Goal: Find contact information: Find contact information

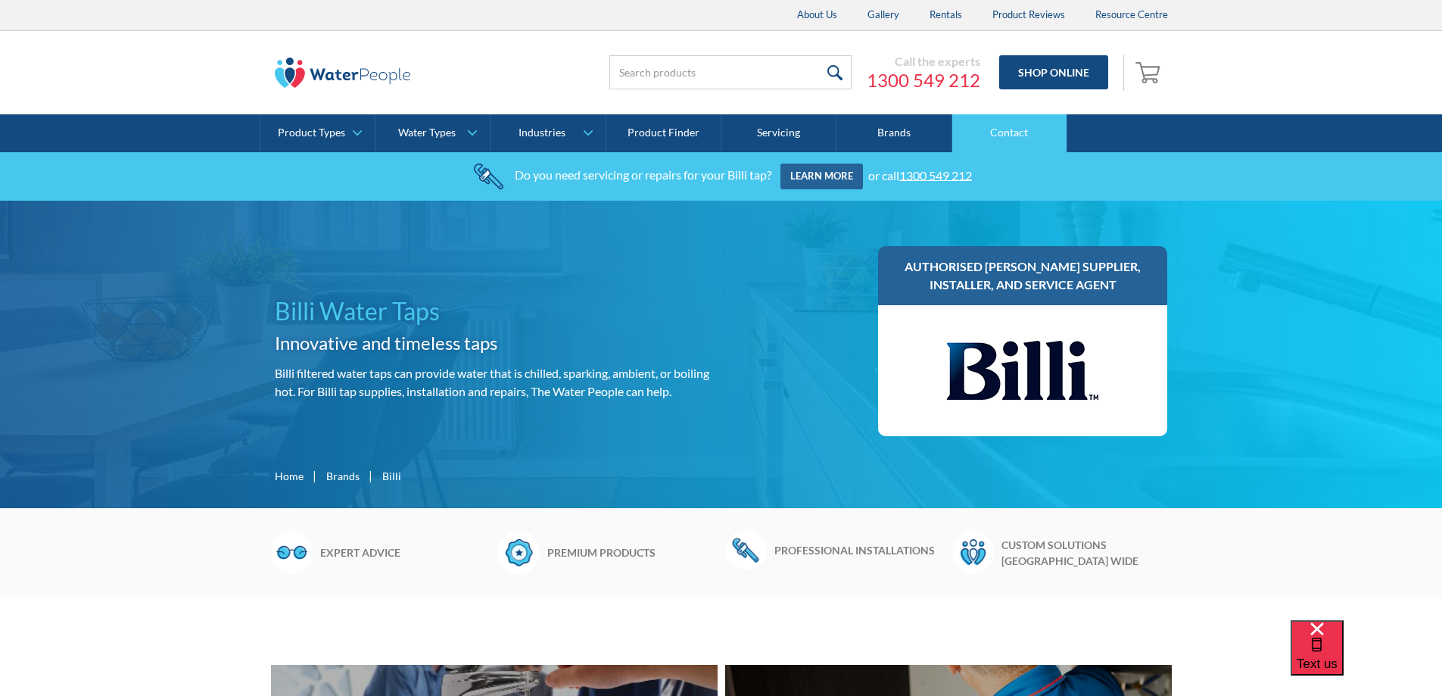
click at [1021, 130] on link "Contact" at bounding box center [1010, 133] width 115 height 38
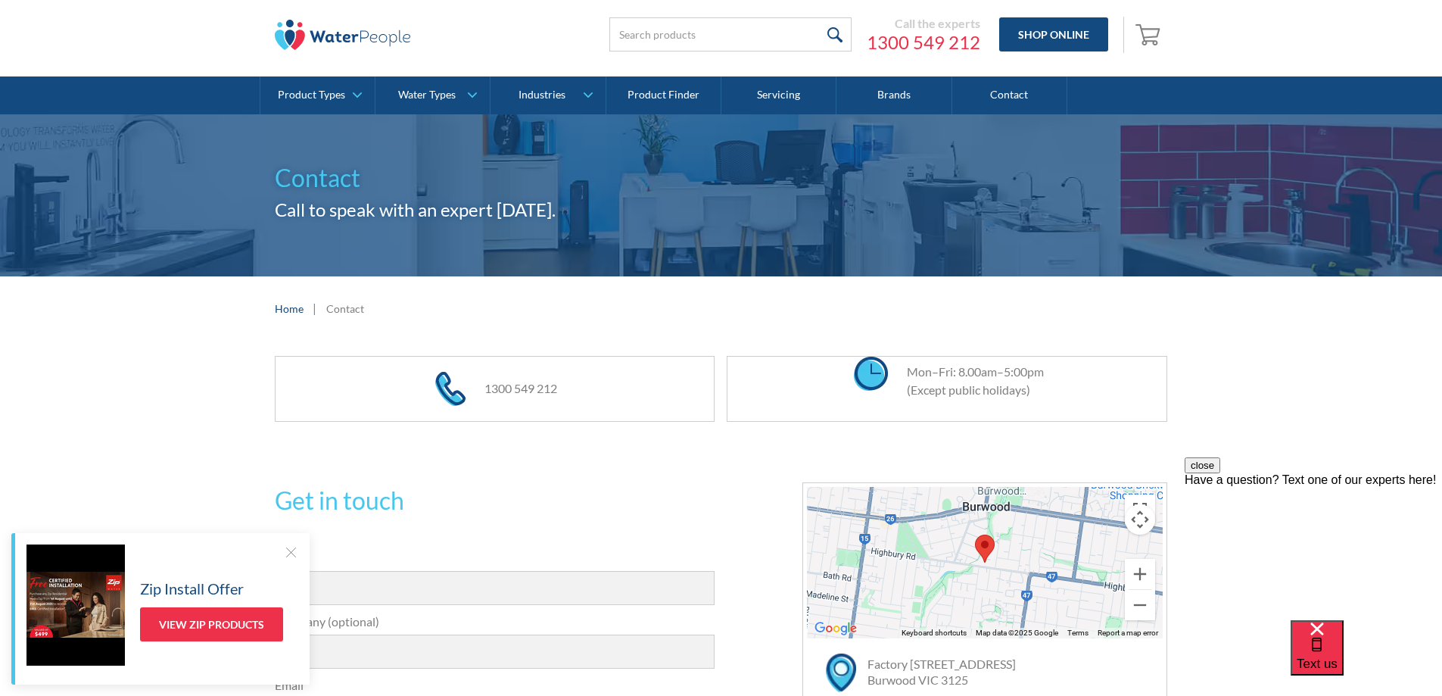
scroll to position [19, 0]
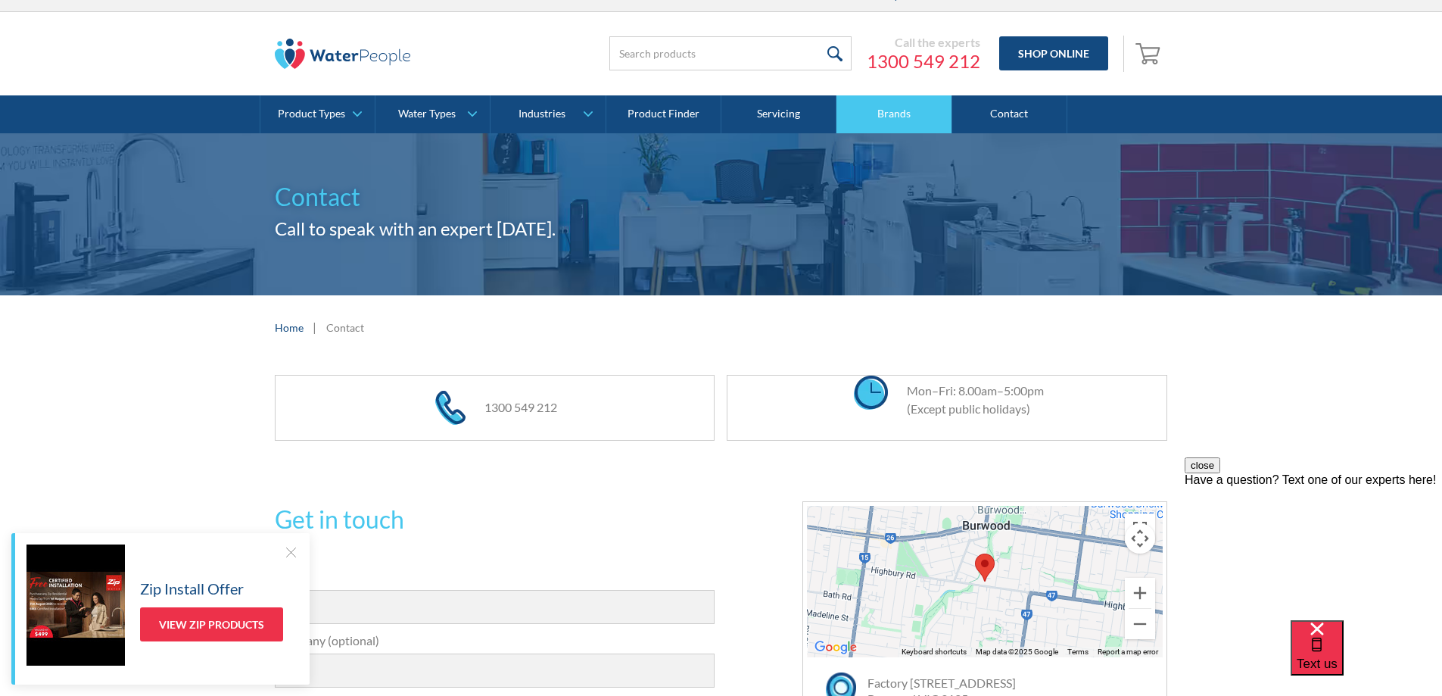
click at [888, 117] on link "Brands" at bounding box center [894, 114] width 115 height 38
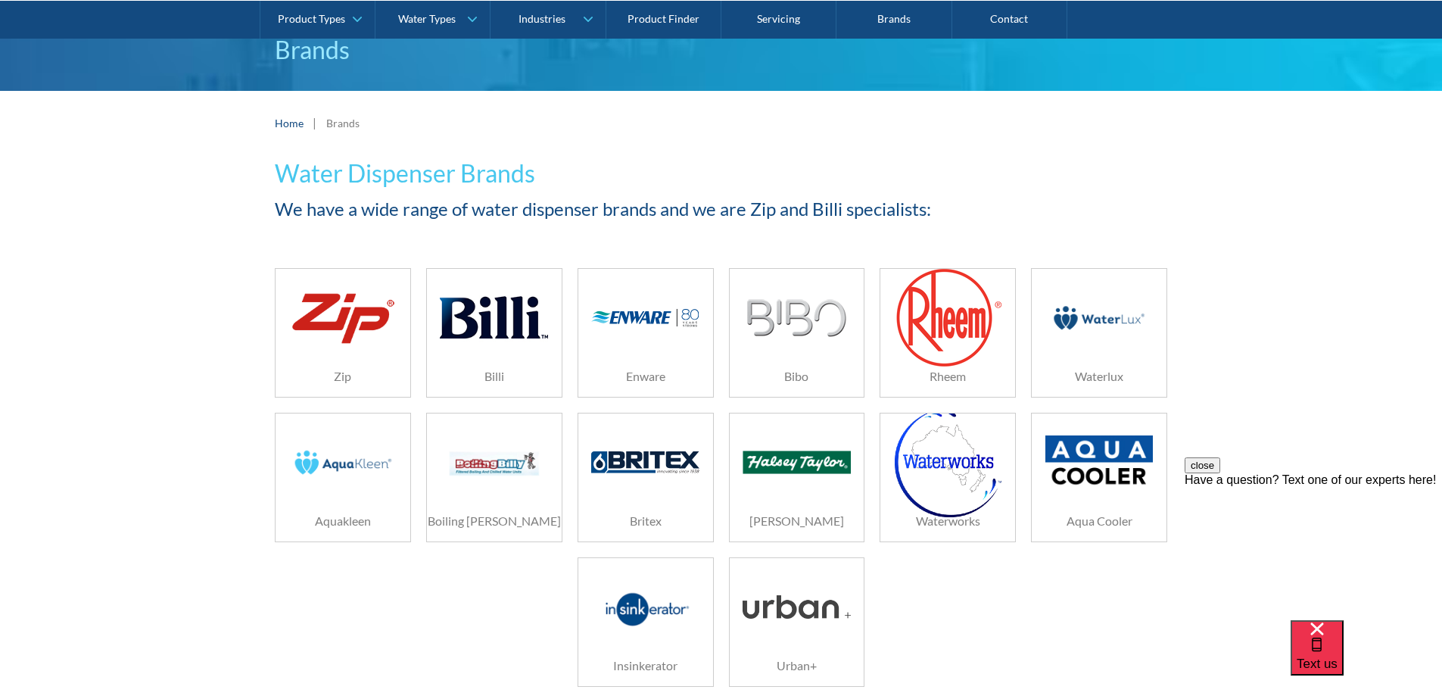
scroll to position [151, 0]
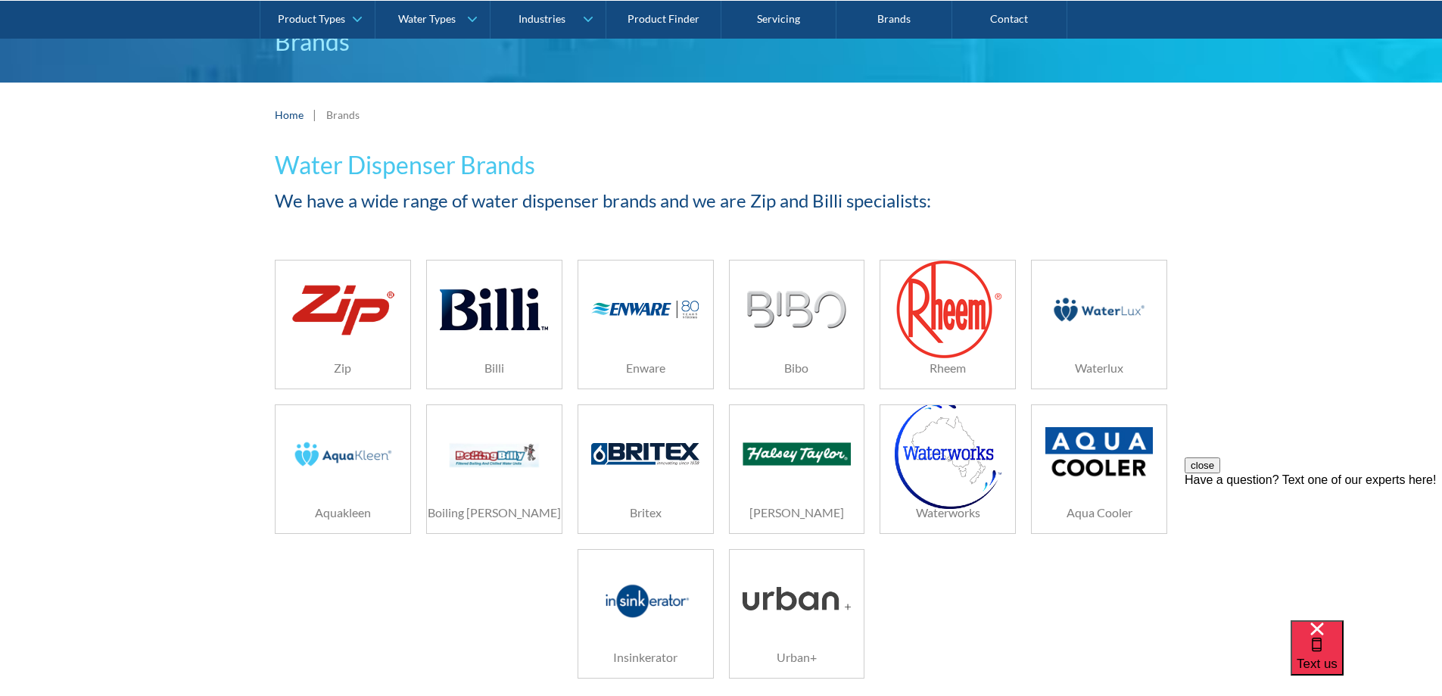
click at [497, 312] on img at bounding box center [494, 309] width 108 height 72
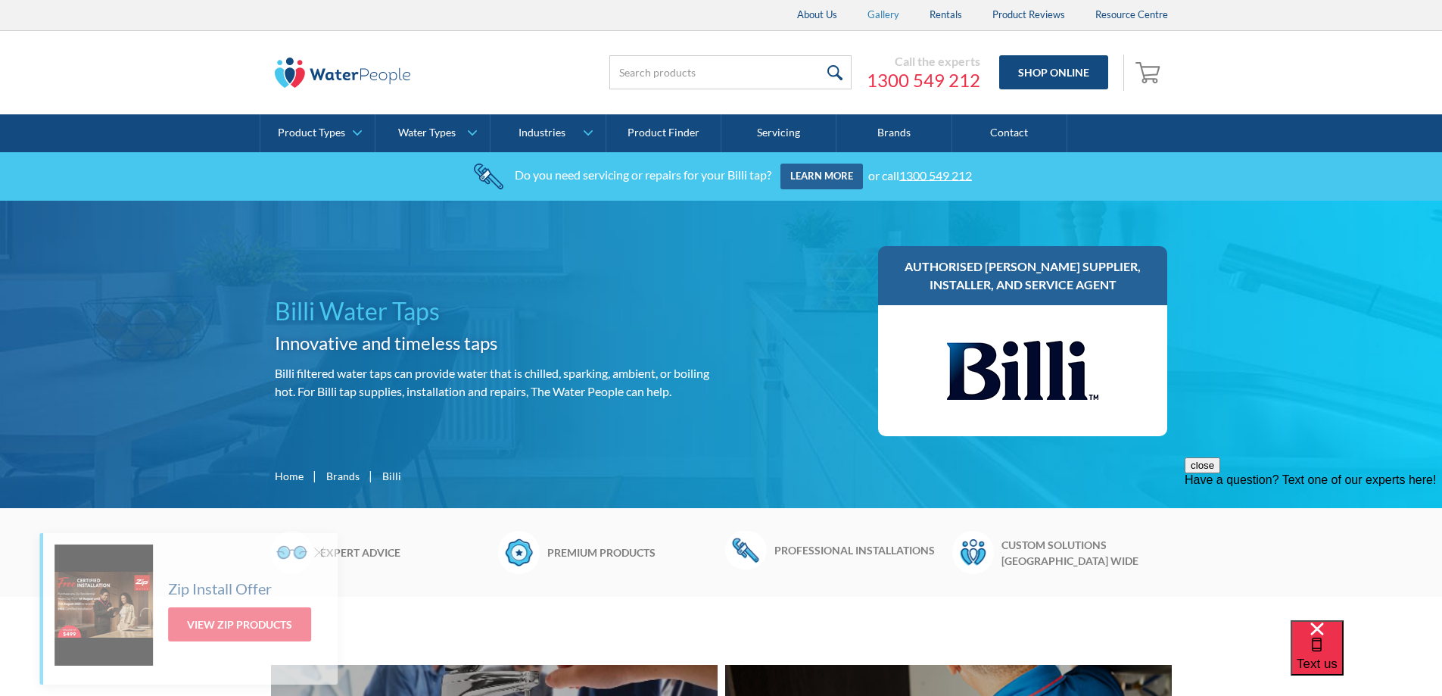
click at [880, 14] on link "Gallery" at bounding box center [884, 15] width 62 height 30
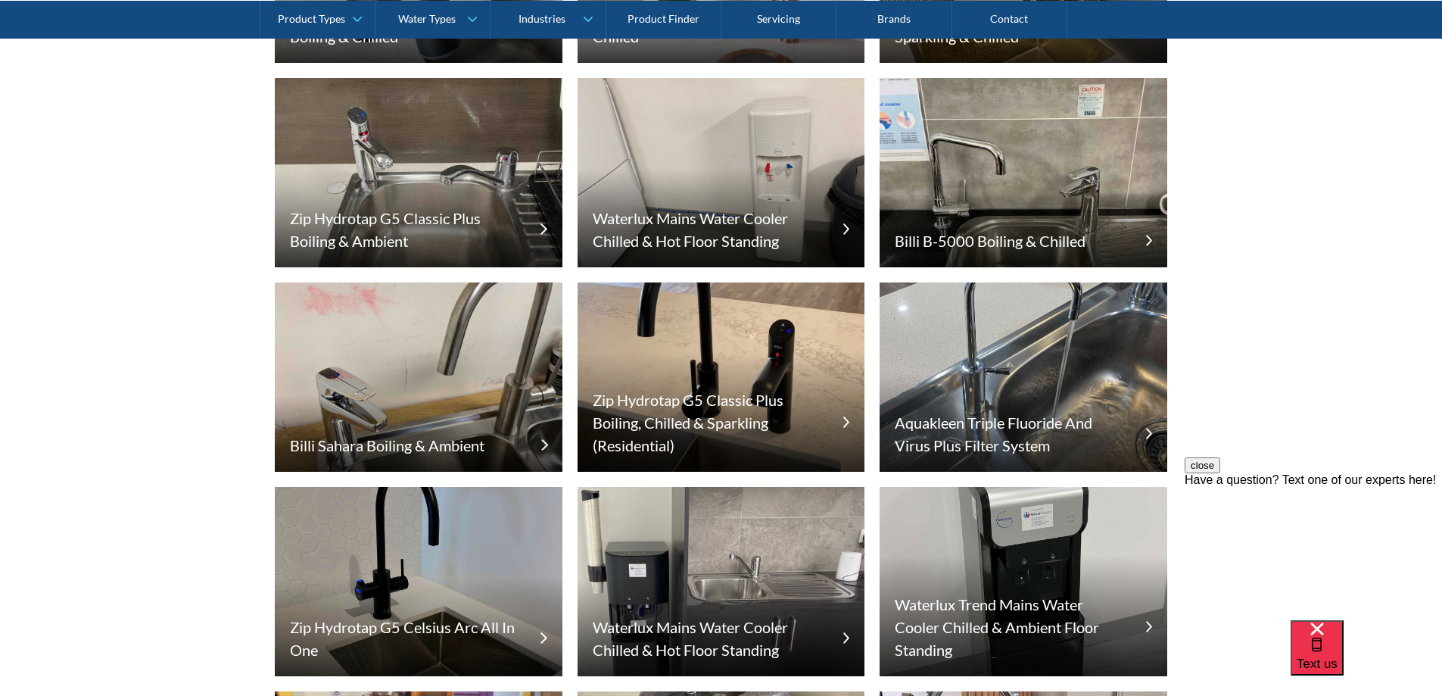
scroll to position [700, 0]
